Goal: Navigation & Orientation: Find specific page/section

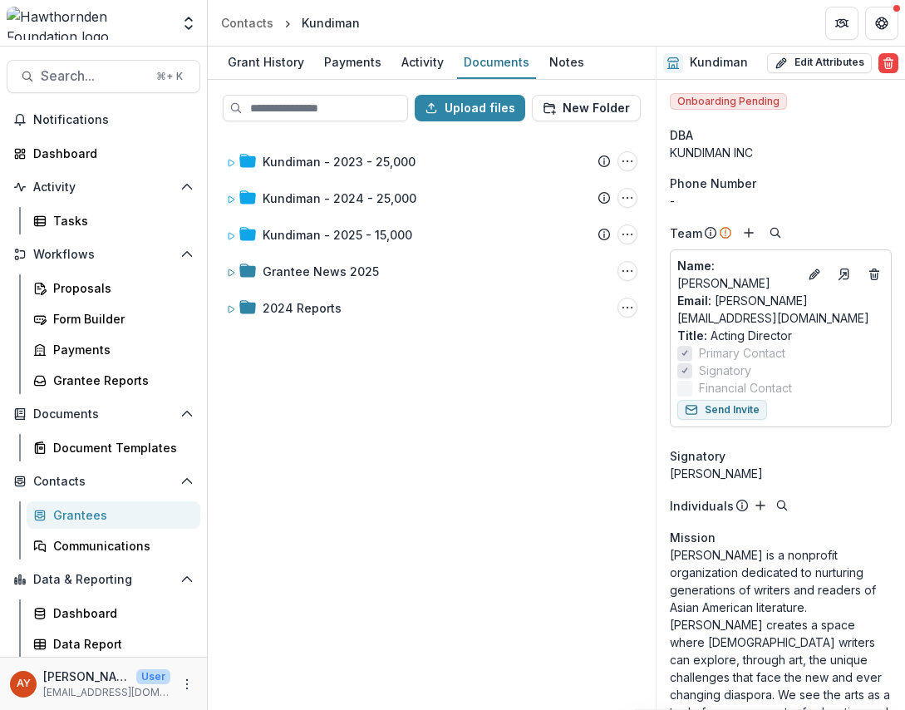
click at [95, 518] on div "Grantees" at bounding box center [120, 514] width 134 height 17
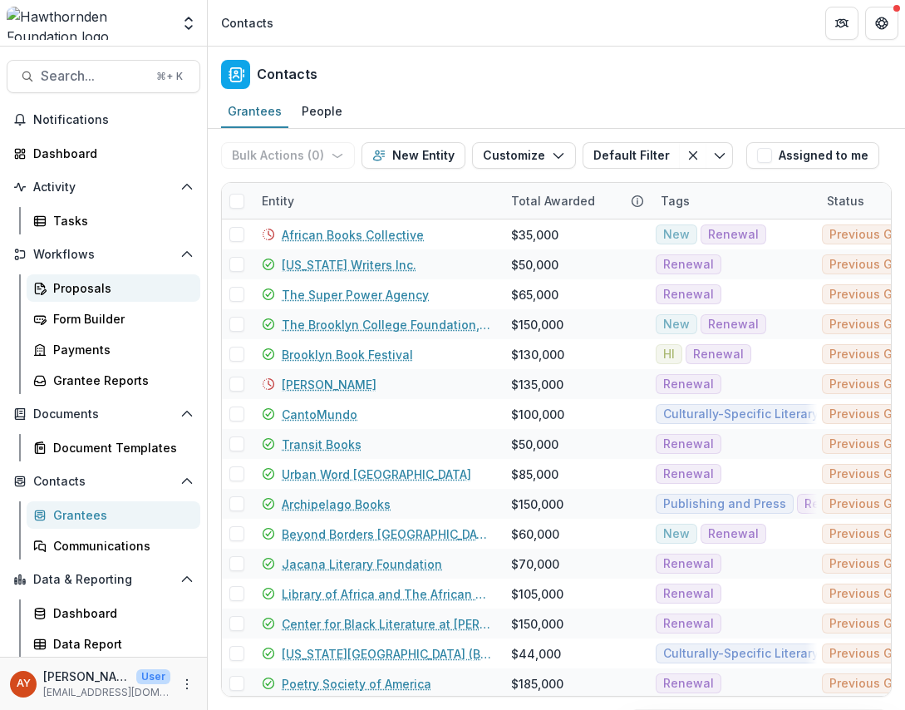
click at [97, 295] on div "Proposals" at bounding box center [120, 287] width 134 height 17
